Goal: Information Seeking & Learning: Learn about a topic

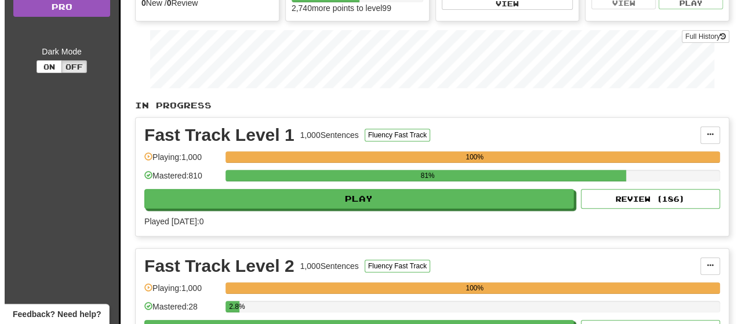
scroll to position [174, 0]
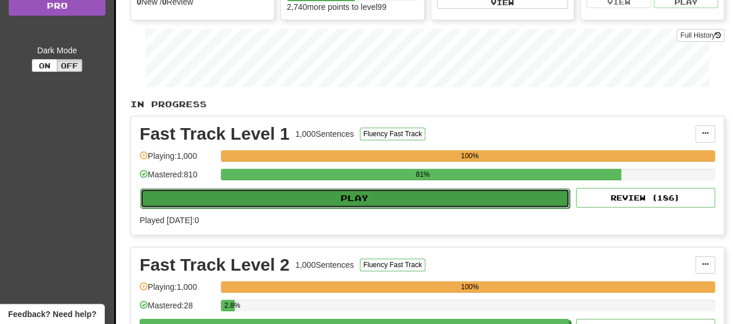
click at [366, 201] on button "Play" at bounding box center [354, 198] width 429 height 20
select select "**"
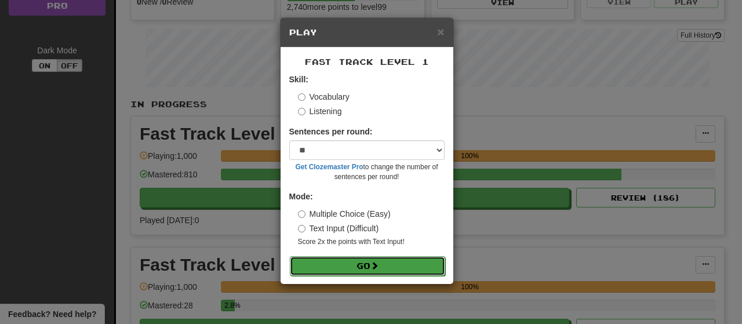
click at [357, 263] on button "Go" at bounding box center [367, 266] width 155 height 20
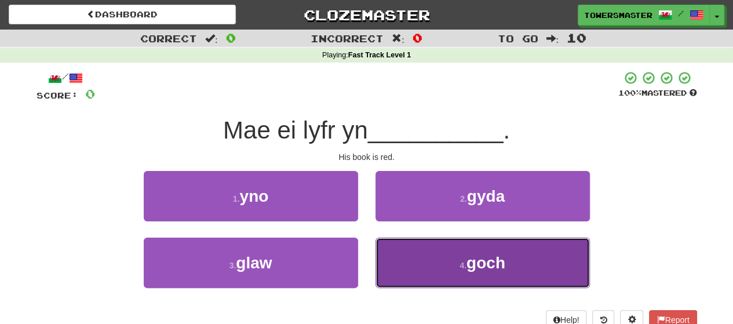
click at [431, 259] on button "4 . goch" at bounding box center [483, 263] width 214 height 50
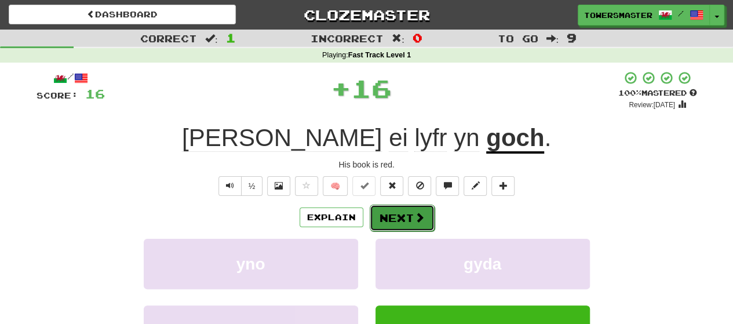
click at [400, 217] on button "Next" at bounding box center [402, 218] width 65 height 27
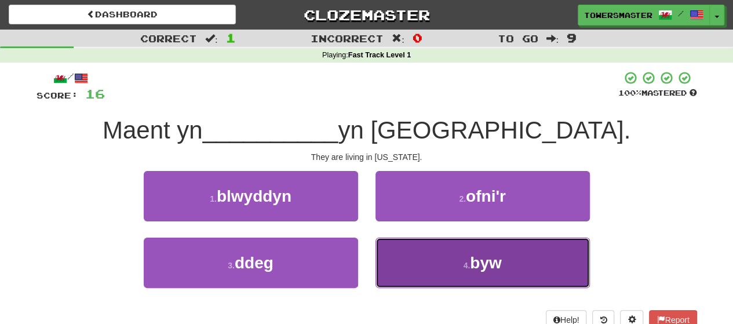
click at [435, 256] on button "4 . byw" at bounding box center [483, 263] width 214 height 50
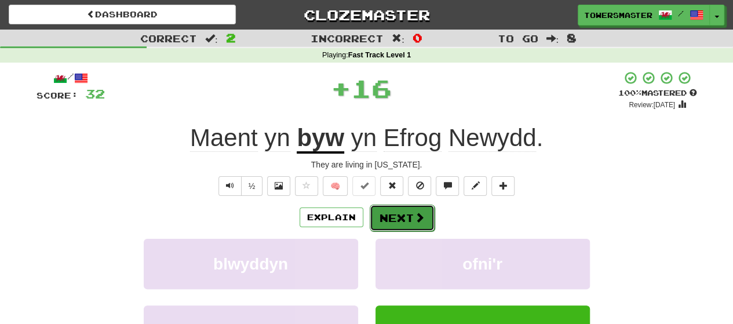
click at [387, 213] on button "Next" at bounding box center [402, 218] width 65 height 27
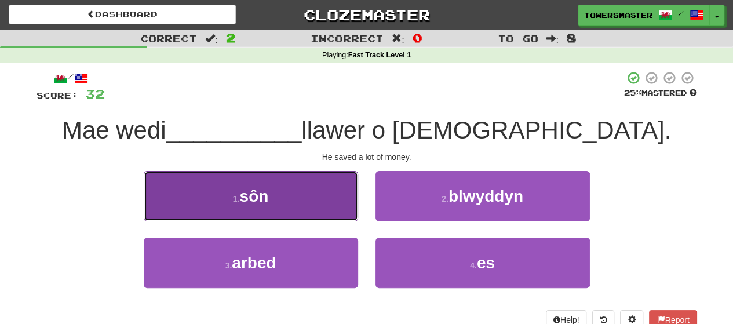
click at [278, 200] on button "1 . sôn" at bounding box center [251, 196] width 214 height 50
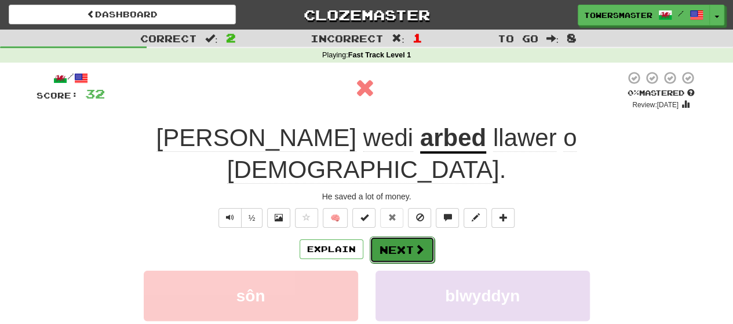
click at [400, 236] on button "Next" at bounding box center [402, 249] width 65 height 27
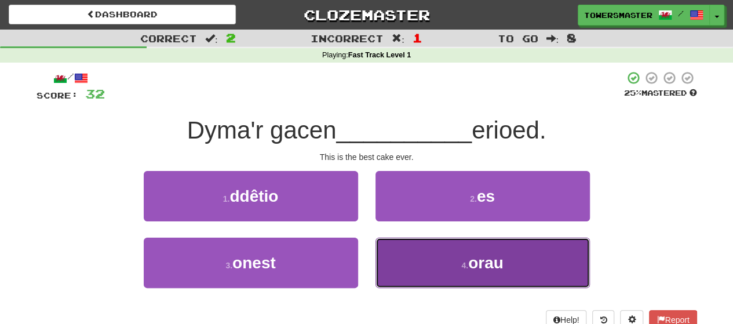
click at [411, 256] on button "4 . orau" at bounding box center [483, 263] width 214 height 50
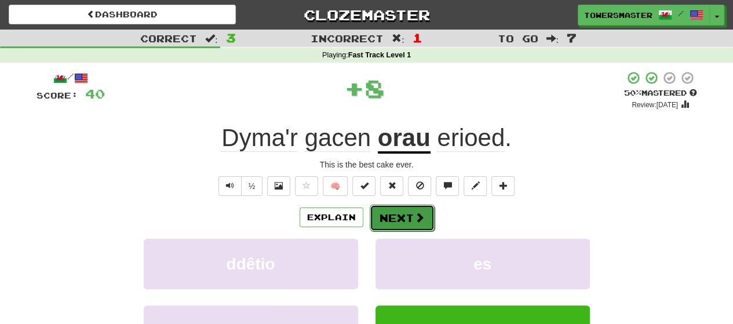
click at [391, 218] on button "Next" at bounding box center [402, 218] width 65 height 27
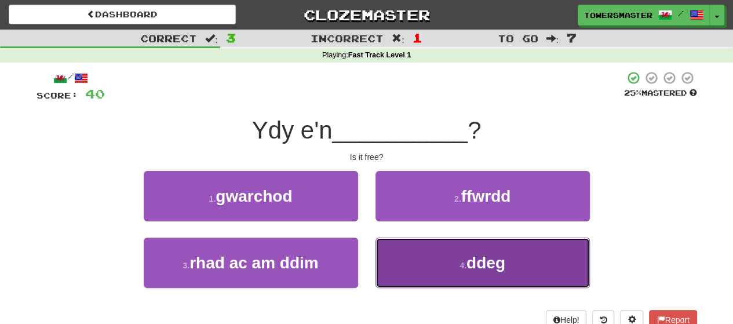
click at [433, 264] on button "4 . ddeg" at bounding box center [483, 263] width 214 height 50
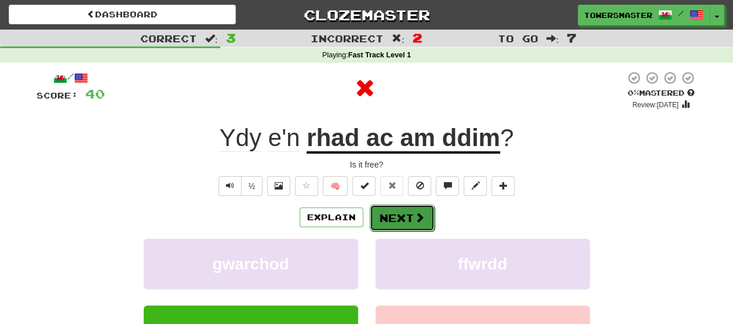
click at [405, 217] on button "Next" at bounding box center [402, 218] width 65 height 27
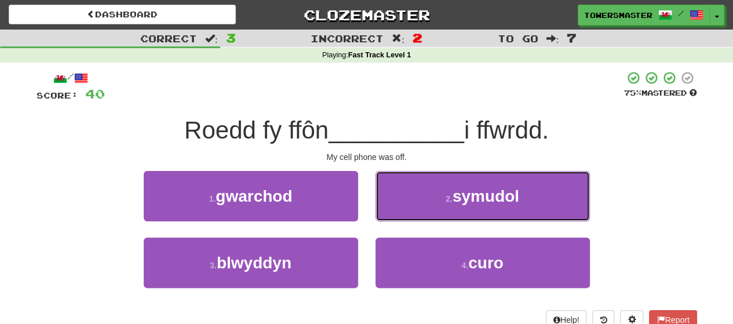
drag, startPoint x: 445, startPoint y: 194, endPoint x: 436, endPoint y: 195, distance: 9.3
click at [446, 194] on small "2 ." at bounding box center [449, 198] width 7 height 9
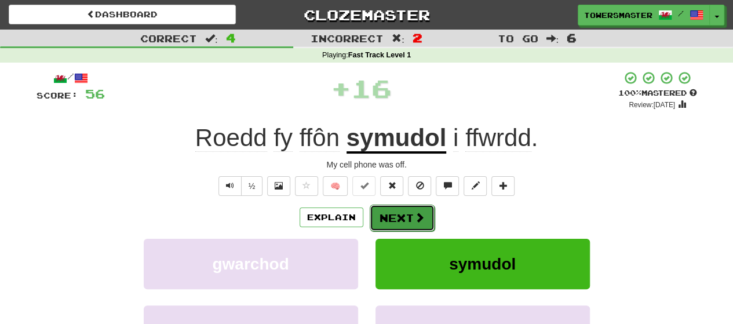
click at [392, 214] on button "Next" at bounding box center [402, 218] width 65 height 27
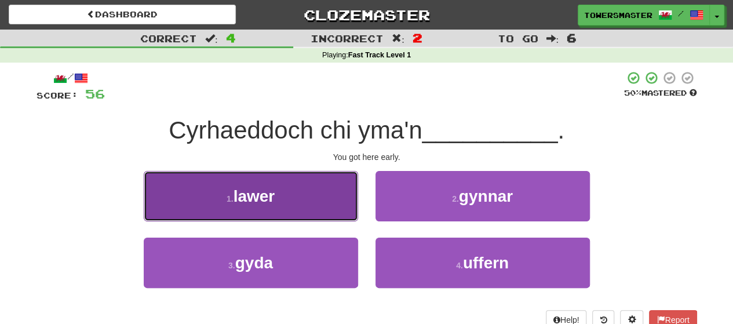
click at [305, 199] on button "1 . lawer" at bounding box center [251, 196] width 214 height 50
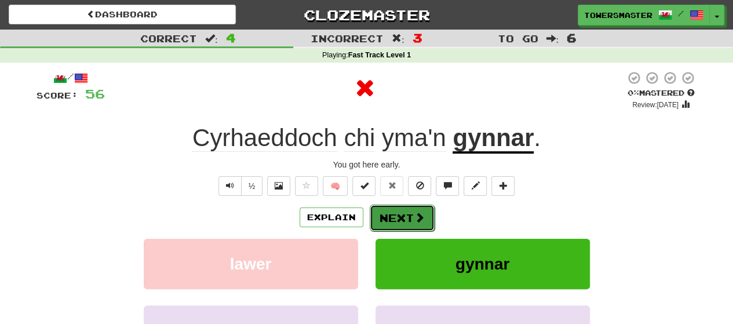
click at [406, 214] on button "Next" at bounding box center [402, 218] width 65 height 27
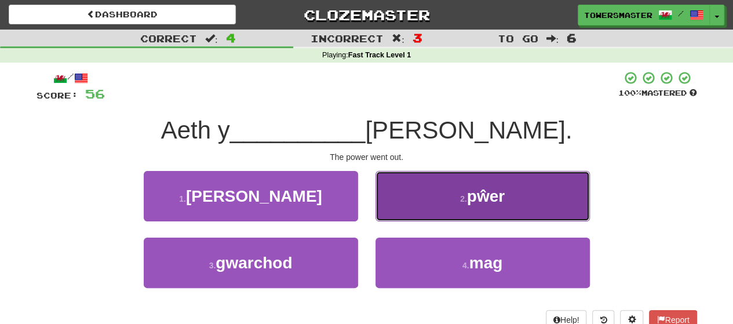
click at [451, 189] on button "2 . pŵer" at bounding box center [483, 196] width 214 height 50
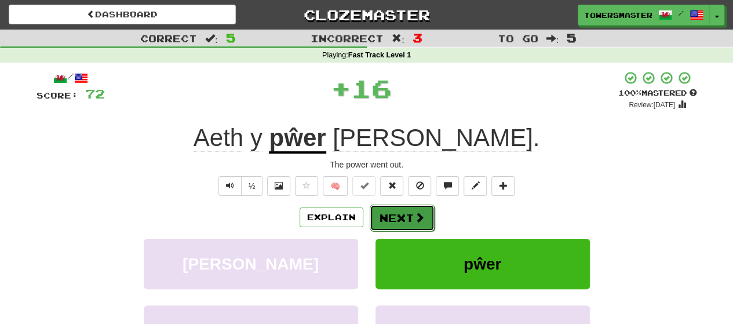
click at [396, 218] on button "Next" at bounding box center [402, 218] width 65 height 27
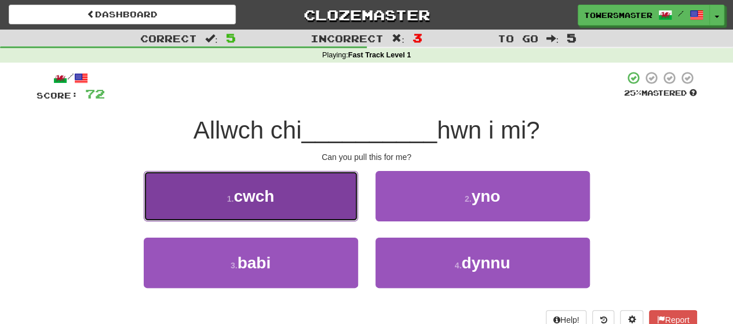
click at [284, 199] on button "1 . cwch" at bounding box center [251, 196] width 214 height 50
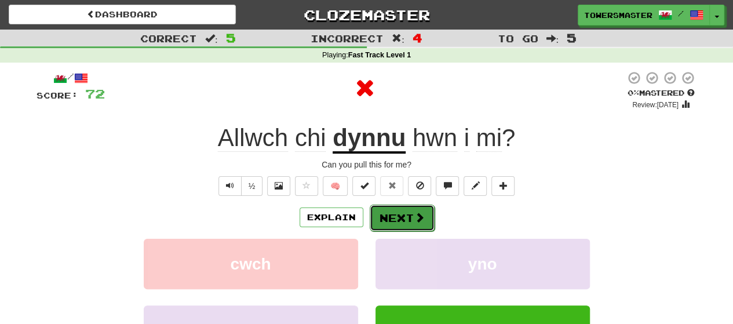
click at [402, 218] on button "Next" at bounding box center [402, 218] width 65 height 27
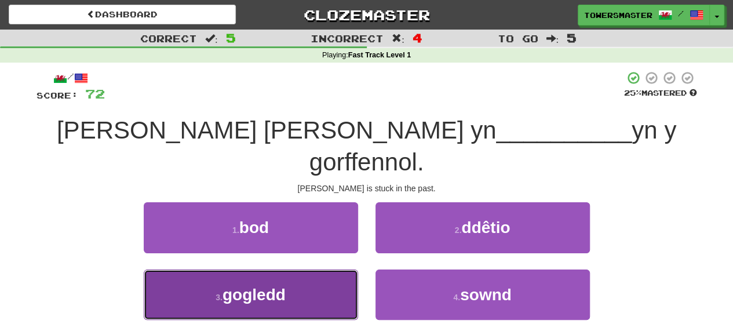
click at [275, 286] on span "gogledd" at bounding box center [254, 295] width 63 height 18
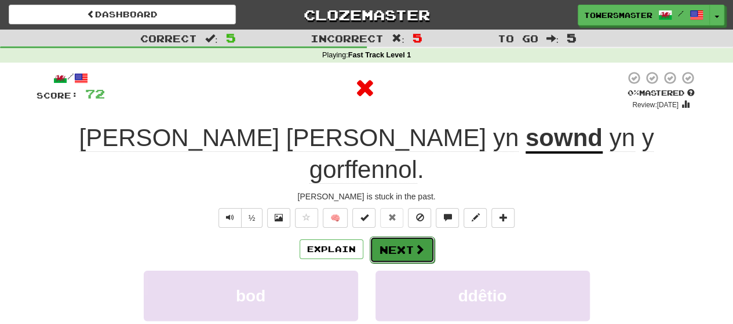
click at [406, 236] on button "Next" at bounding box center [402, 249] width 65 height 27
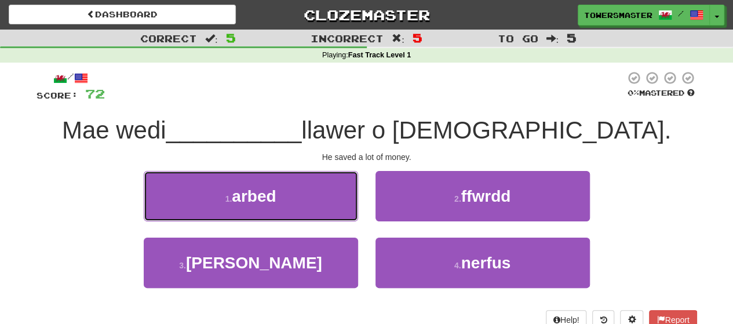
drag, startPoint x: 285, startPoint y: 195, endPoint x: 294, endPoint y: 199, distance: 9.6
click at [285, 196] on button "1 . arbed" at bounding box center [251, 196] width 214 height 50
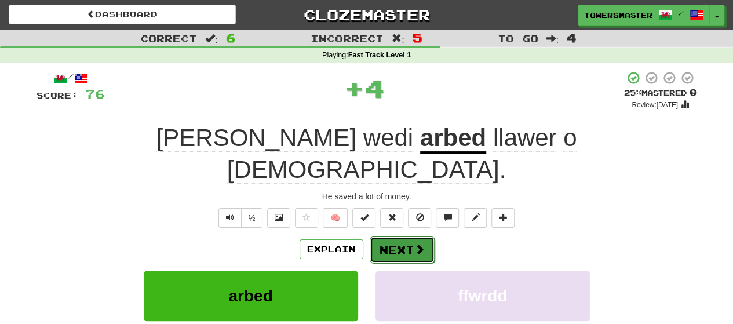
click at [387, 236] on button "Next" at bounding box center [402, 249] width 65 height 27
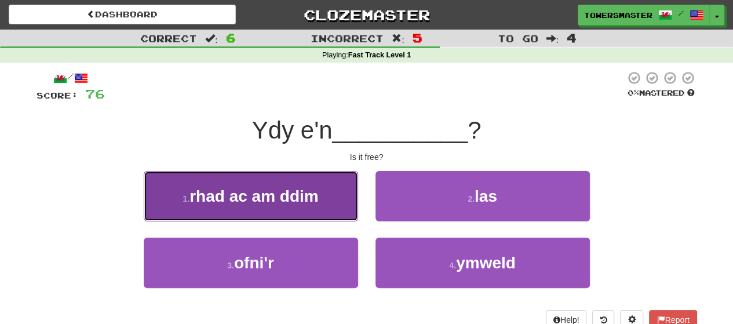
click at [301, 194] on span "rhad ac am ddim" at bounding box center [253, 196] width 129 height 18
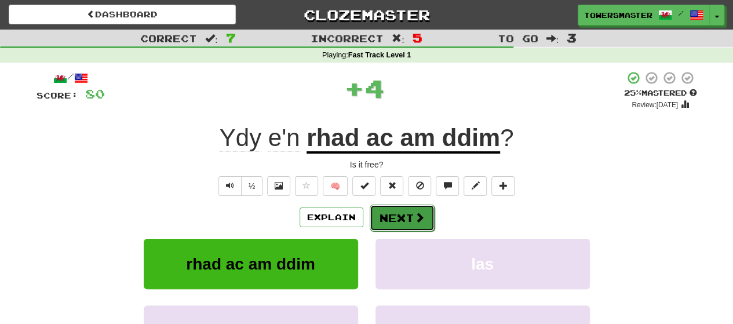
click at [404, 222] on button "Next" at bounding box center [402, 218] width 65 height 27
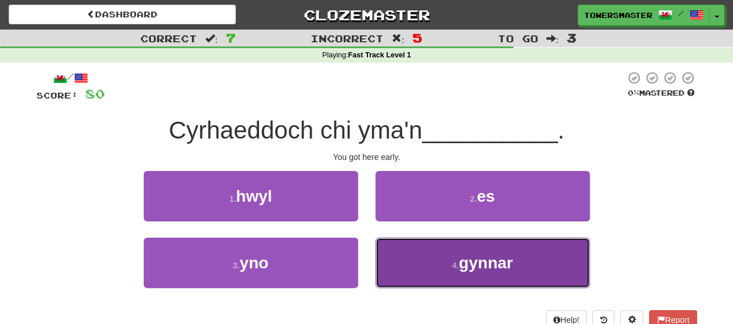
click at [414, 264] on button "4 . gynnar" at bounding box center [483, 263] width 214 height 50
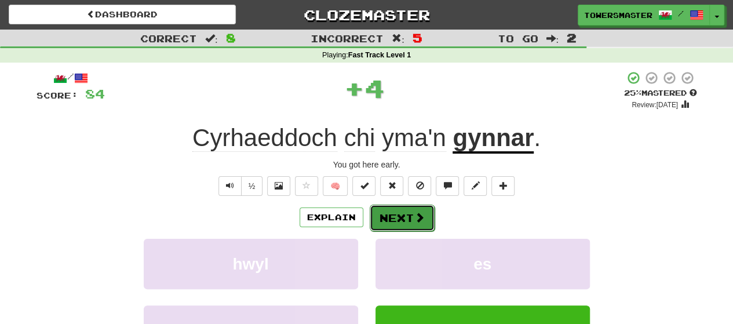
click at [397, 220] on button "Next" at bounding box center [402, 218] width 65 height 27
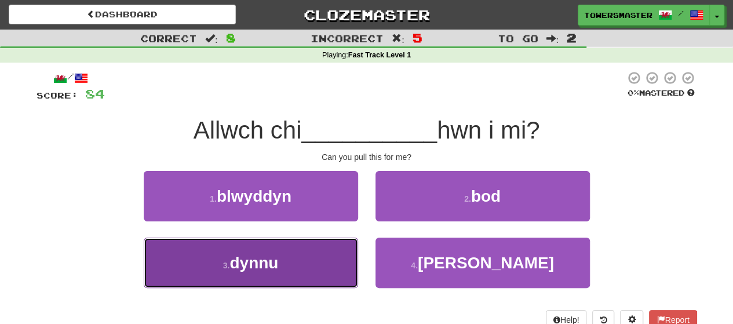
click at [278, 255] on span "dynnu" at bounding box center [253, 263] width 49 height 18
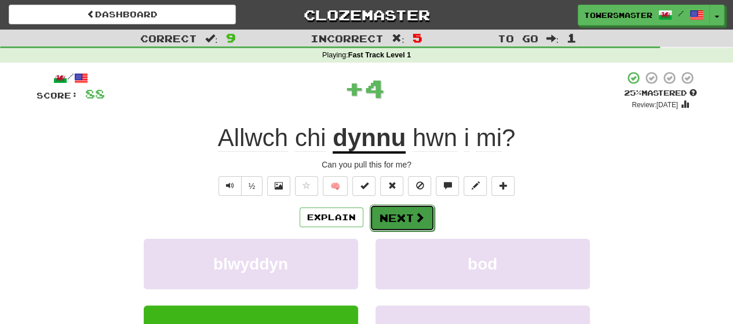
click at [399, 217] on button "Next" at bounding box center [402, 218] width 65 height 27
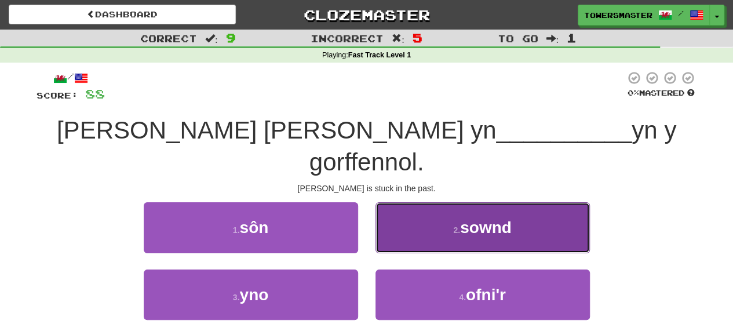
click at [428, 202] on button "2 . sownd" at bounding box center [483, 227] width 214 height 50
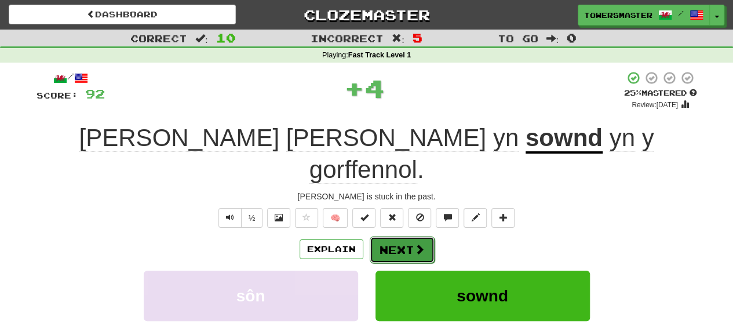
click at [386, 236] on button "Next" at bounding box center [402, 249] width 65 height 27
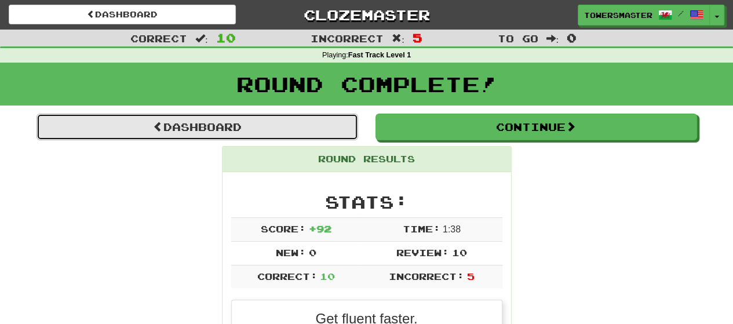
click at [263, 129] on link "Dashboard" at bounding box center [198, 127] width 322 height 27
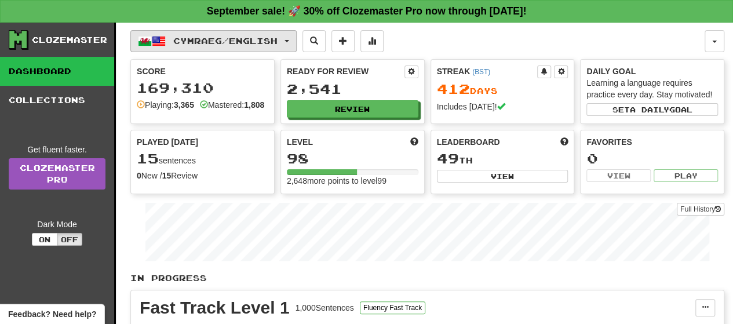
click at [289, 40] on span "button" at bounding box center [287, 41] width 5 height 2
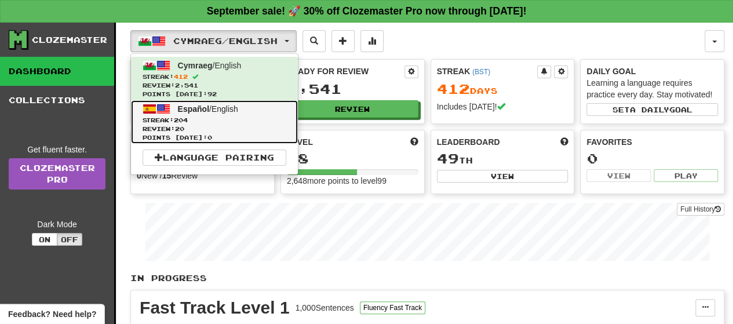
click at [179, 114] on link "Español / English Streak: 204 Review: 20 Points today: 0" at bounding box center [214, 121] width 167 height 43
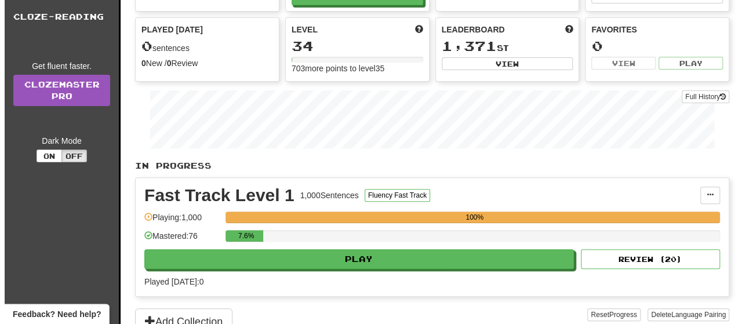
scroll to position [116, 0]
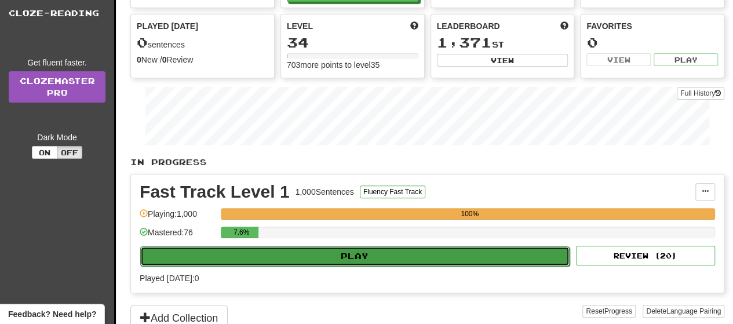
click at [378, 251] on button "Play" at bounding box center [354, 256] width 429 height 20
select select "**"
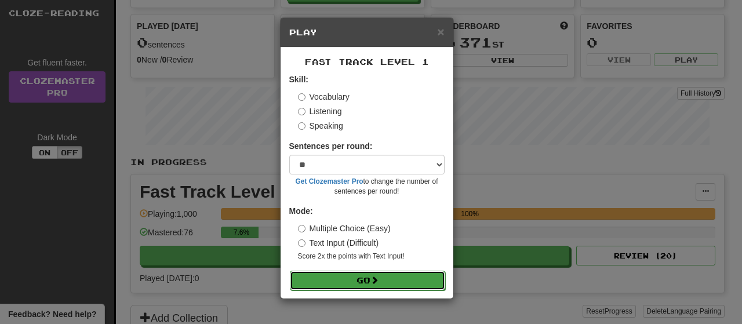
click at [355, 276] on button "Go" at bounding box center [367, 281] width 155 height 20
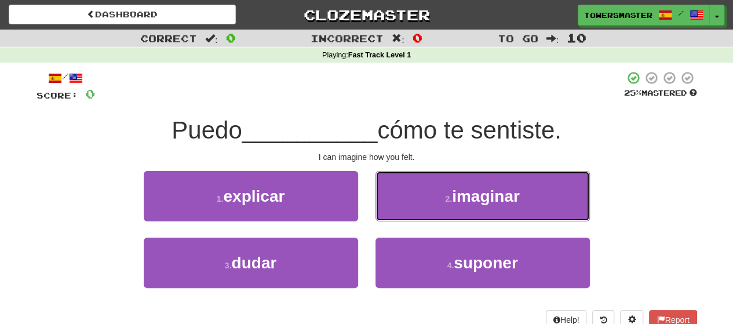
click at [454, 199] on span "imaginar" at bounding box center [486, 196] width 68 height 18
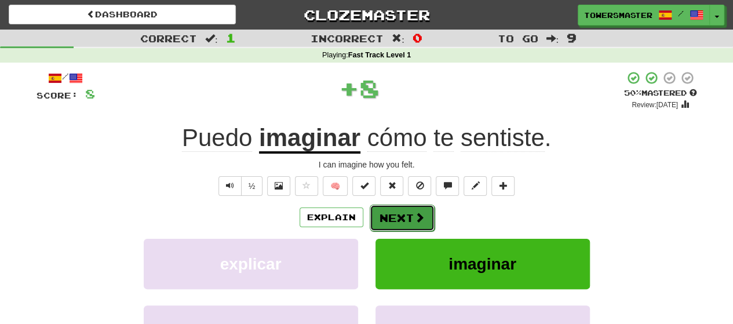
click at [399, 217] on button "Next" at bounding box center [402, 218] width 65 height 27
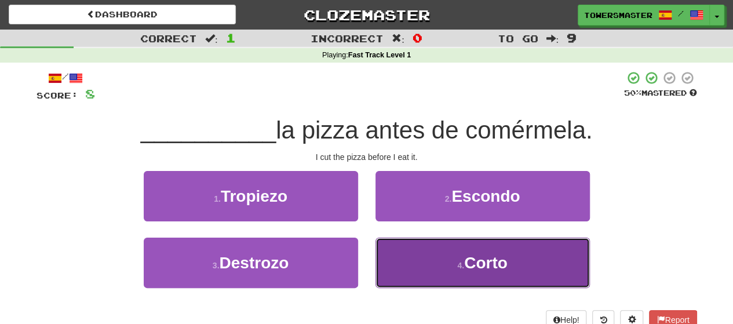
click at [449, 259] on button "4 . Corto" at bounding box center [483, 263] width 214 height 50
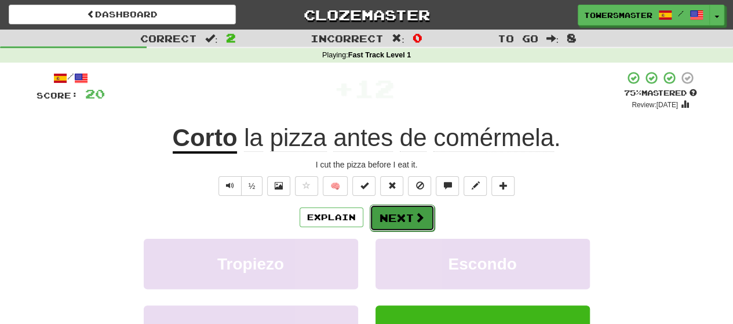
click at [393, 220] on button "Next" at bounding box center [402, 218] width 65 height 27
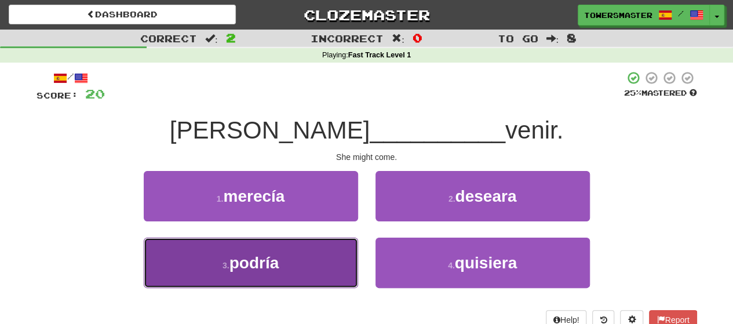
click at [314, 266] on button "3 . podría" at bounding box center [251, 263] width 214 height 50
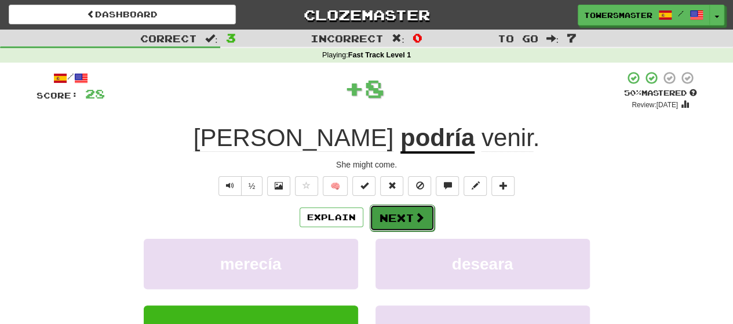
click at [393, 219] on button "Next" at bounding box center [402, 218] width 65 height 27
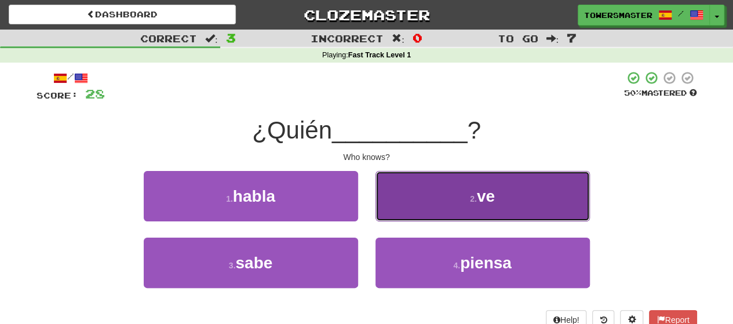
click at [455, 206] on button "2 . ve" at bounding box center [483, 196] width 214 height 50
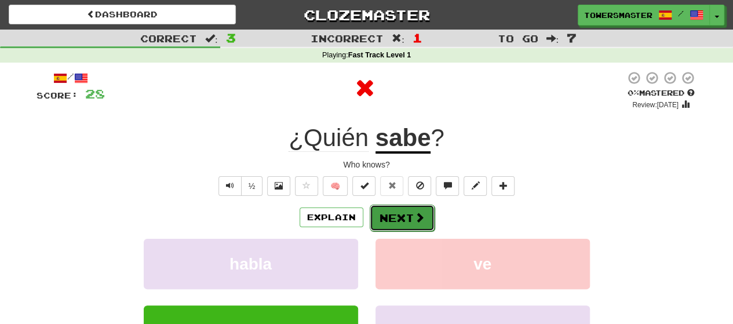
click at [395, 222] on button "Next" at bounding box center [402, 218] width 65 height 27
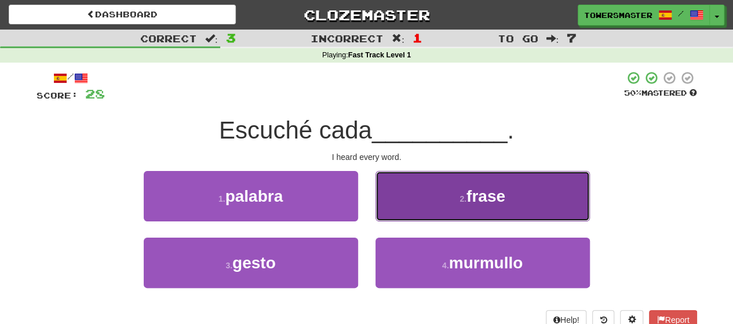
click at [407, 210] on button "2 . frase" at bounding box center [483, 196] width 214 height 50
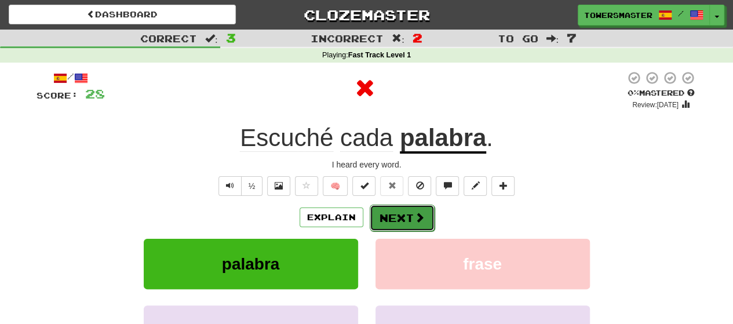
click at [382, 217] on button "Next" at bounding box center [402, 218] width 65 height 27
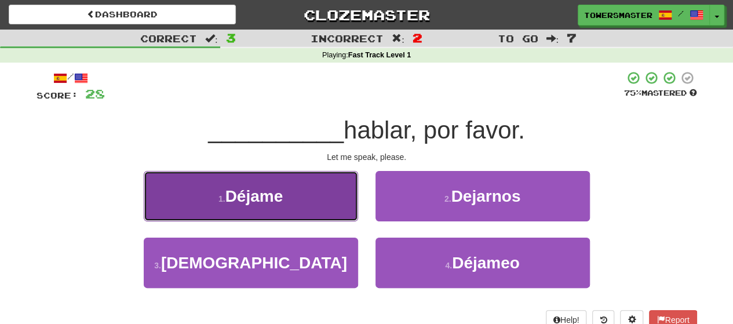
click at [258, 192] on span "Déjame" at bounding box center [254, 196] width 58 height 18
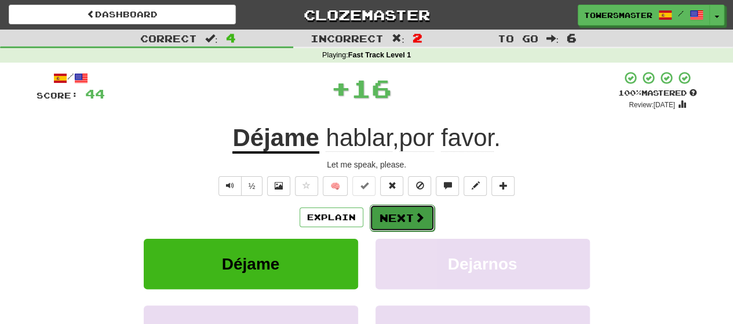
click at [396, 217] on button "Next" at bounding box center [402, 218] width 65 height 27
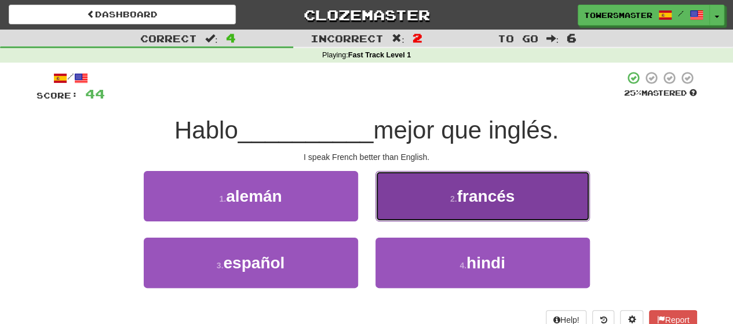
click at [444, 207] on button "2 . francés" at bounding box center [483, 196] width 214 height 50
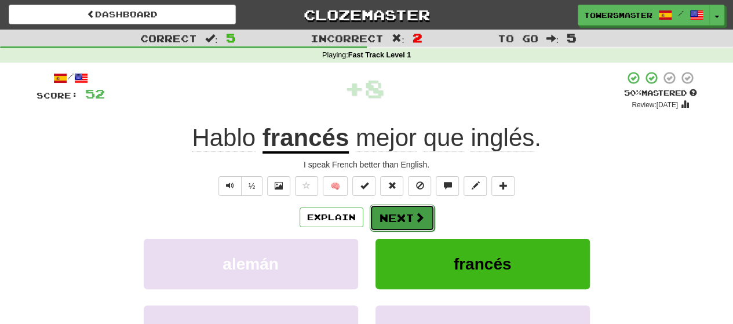
click at [395, 215] on button "Next" at bounding box center [402, 218] width 65 height 27
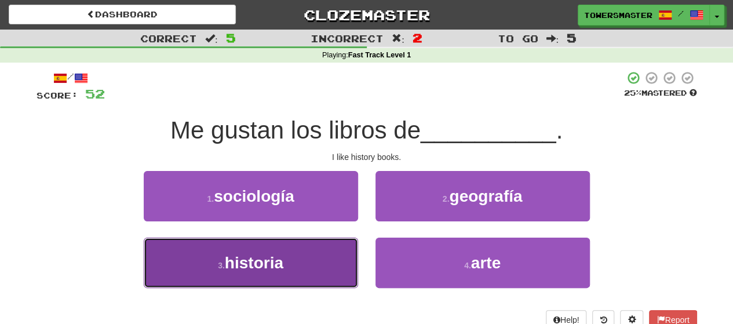
click at [280, 252] on button "3 . historia" at bounding box center [251, 263] width 214 height 50
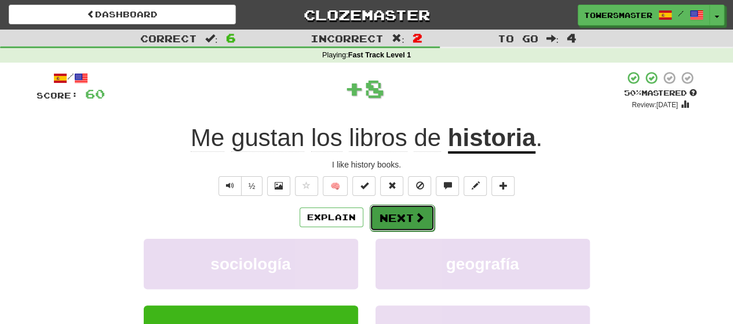
click at [396, 223] on button "Next" at bounding box center [402, 218] width 65 height 27
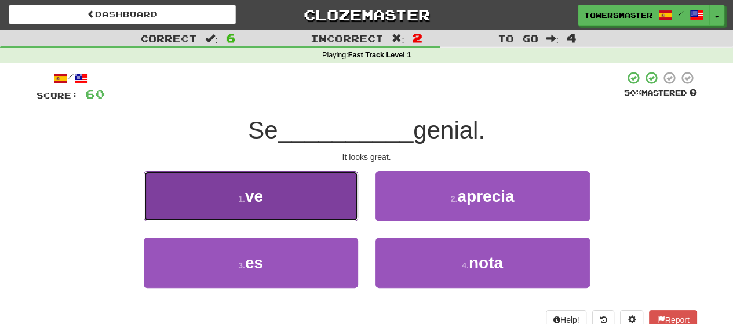
click at [291, 202] on button "1 . ve" at bounding box center [251, 196] width 214 height 50
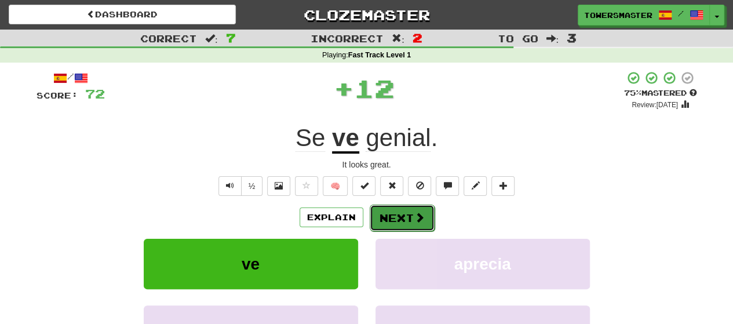
click at [400, 220] on button "Next" at bounding box center [402, 218] width 65 height 27
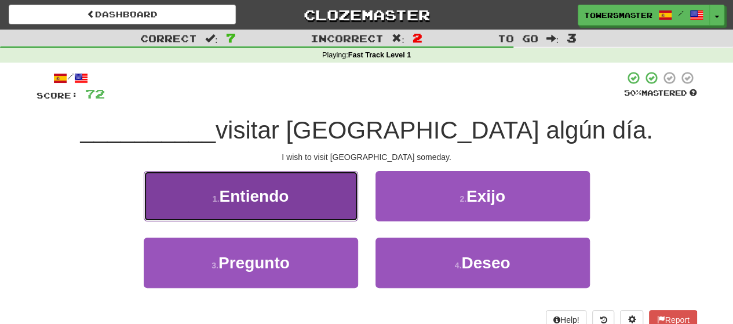
click at [282, 200] on span "Entiendo" at bounding box center [254, 196] width 70 height 18
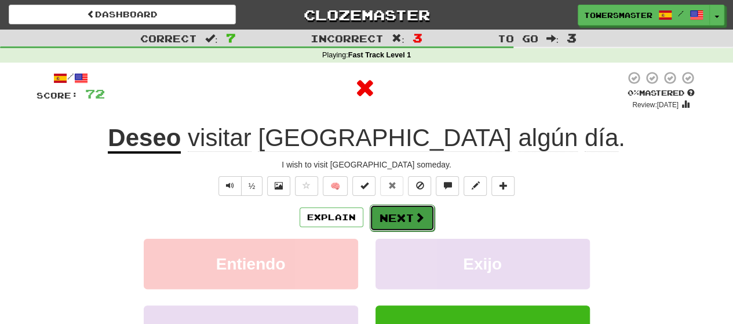
click at [395, 219] on button "Next" at bounding box center [402, 218] width 65 height 27
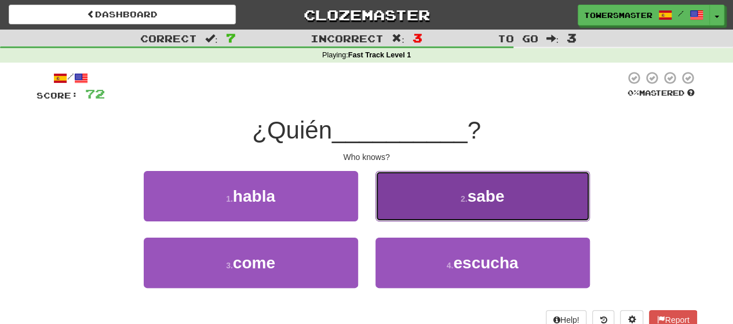
click at [421, 201] on button "2 . sabe" at bounding box center [483, 196] width 214 height 50
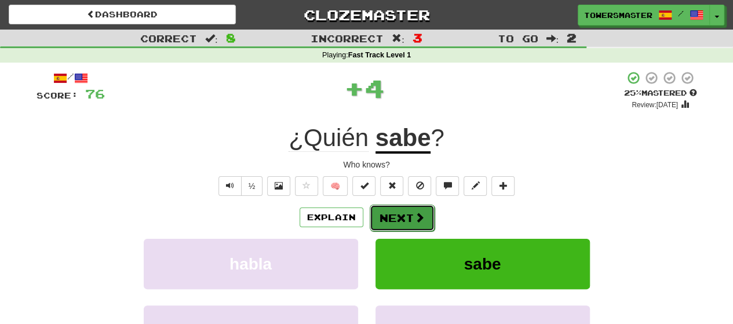
click at [386, 221] on button "Next" at bounding box center [402, 218] width 65 height 27
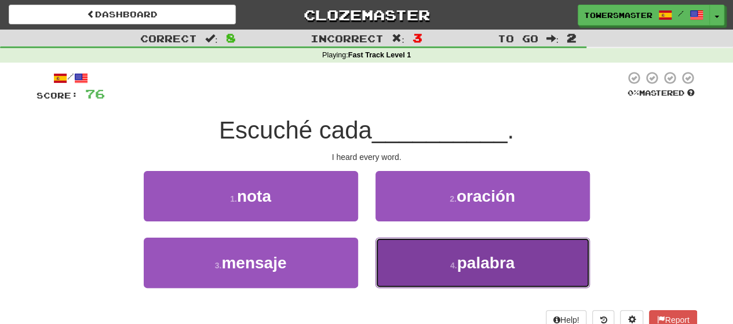
click at [422, 267] on button "4 . palabra" at bounding box center [483, 263] width 214 height 50
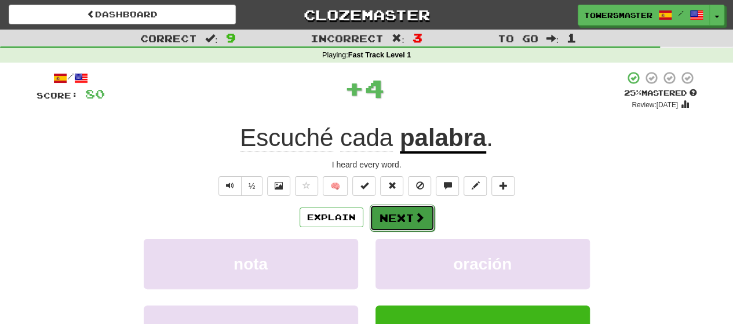
click at [390, 217] on button "Next" at bounding box center [402, 218] width 65 height 27
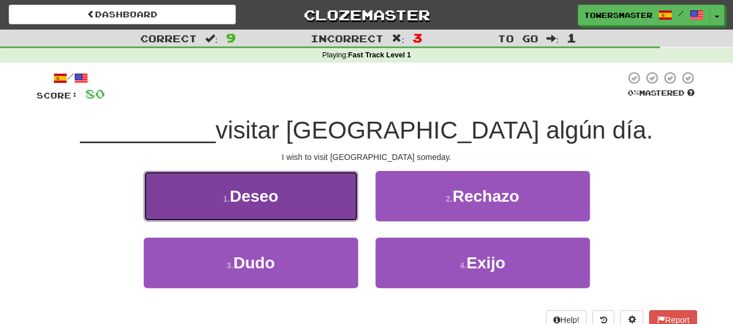
click at [291, 185] on button "1 . Deseo" at bounding box center [251, 196] width 214 height 50
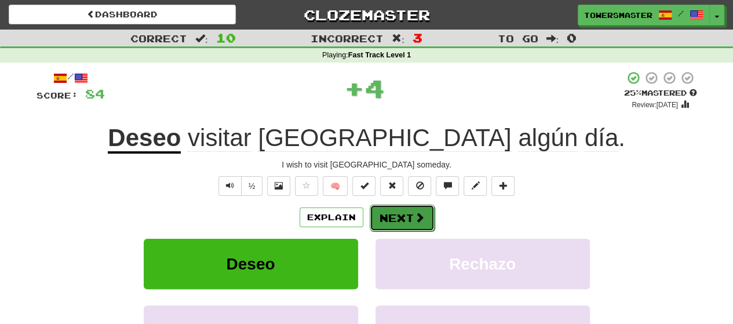
click at [393, 220] on button "Next" at bounding box center [402, 218] width 65 height 27
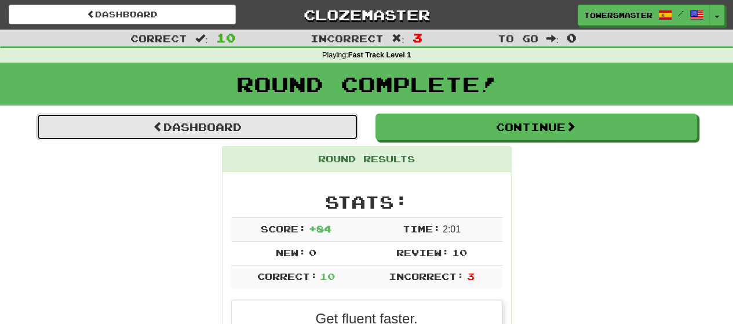
click at [254, 127] on link "Dashboard" at bounding box center [198, 127] width 322 height 27
